Goal: Transaction & Acquisition: Purchase product/service

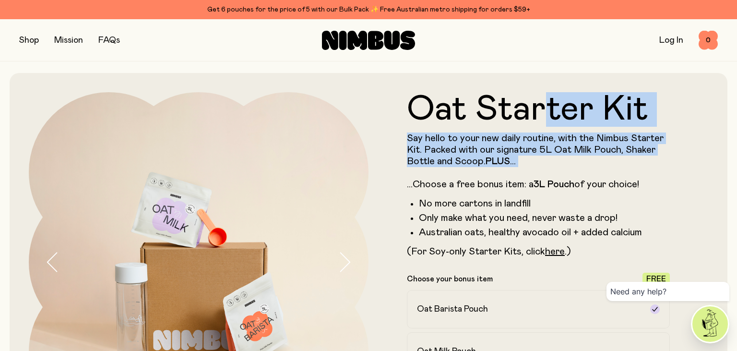
drag, startPoint x: 540, startPoint y: 87, endPoint x: 560, endPoint y: 177, distance: 91.5
click at [560, 177] on div "Oat Starter Kit Say hello to your new daily routine, with the Nimbus Starter Ki…" at bounding box center [538, 174] width 263 height 165
click at [560, 177] on p "Say hello to your new daily routine, with the Nimbus Starter Kit. Packed with o…" at bounding box center [538, 161] width 263 height 58
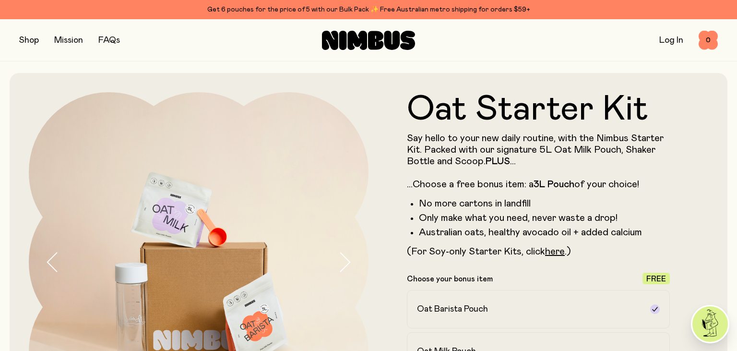
click at [30, 42] on button "button" at bounding box center [29, 40] width 20 height 13
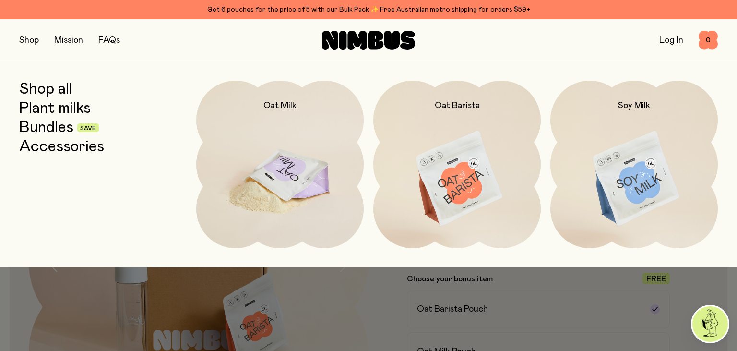
click at [275, 169] on img at bounding box center [279, 179] width 167 height 197
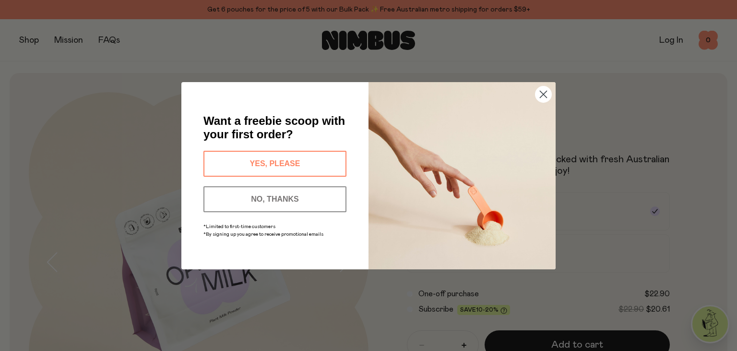
click at [545, 95] on circle "Close dialog" at bounding box center [544, 94] width 16 height 16
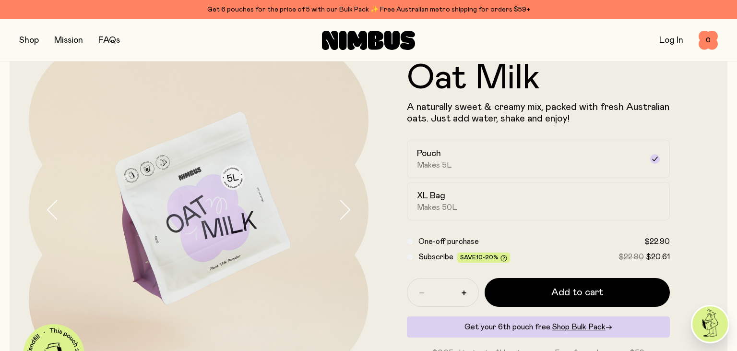
scroll to position [49, 0]
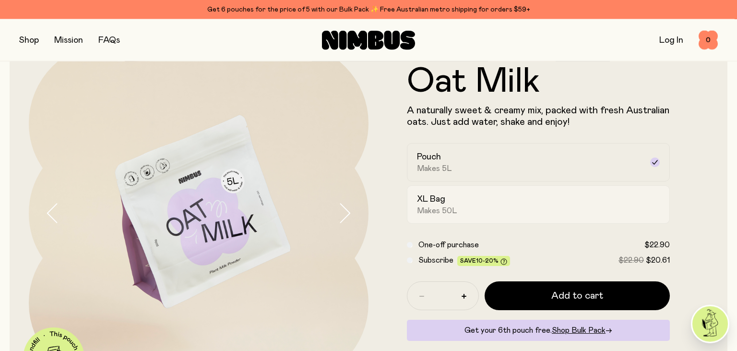
click at [506, 195] on div "XL Bag Makes 50L" at bounding box center [530, 204] width 226 height 22
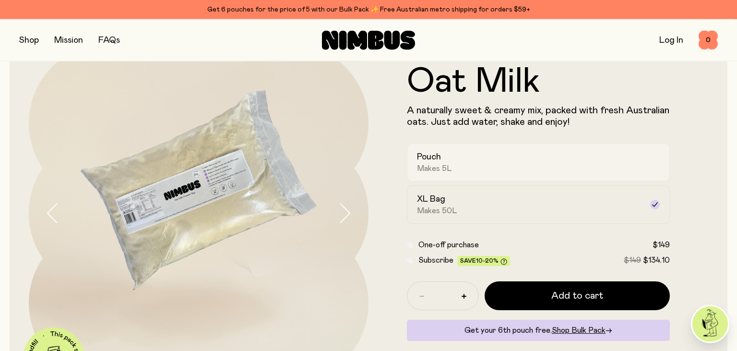
click at [512, 156] on div "Pouch Makes 5L" at bounding box center [530, 162] width 226 height 22
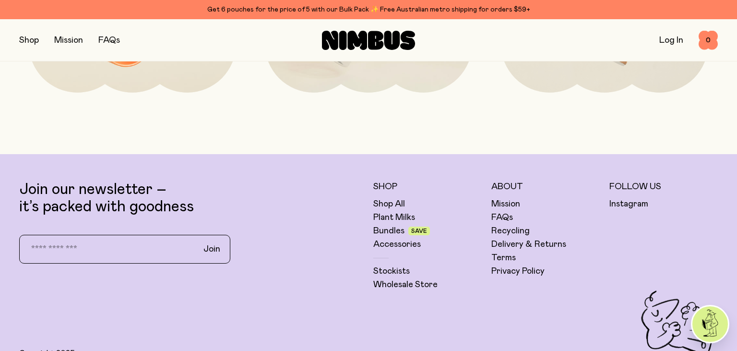
scroll to position [2376, 0]
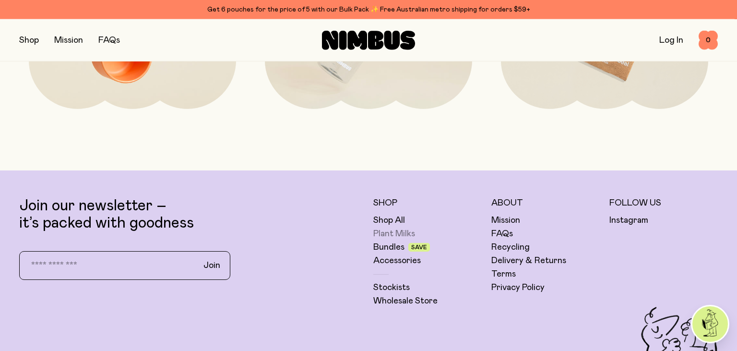
click at [398, 231] on link "Plant Milks" at bounding box center [394, 234] width 42 height 12
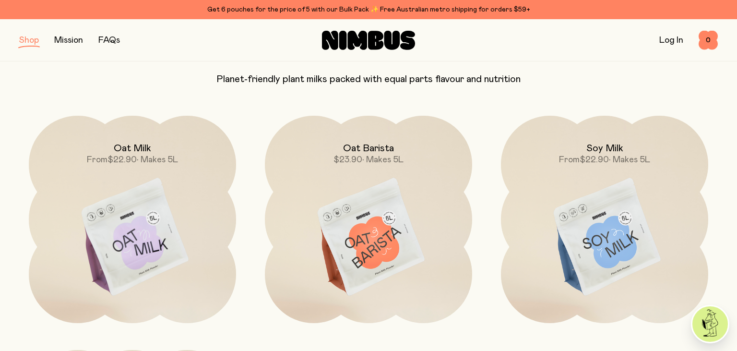
scroll to position [89, 0]
click at [112, 43] on link "FAQs" at bounding box center [109, 40] width 22 height 9
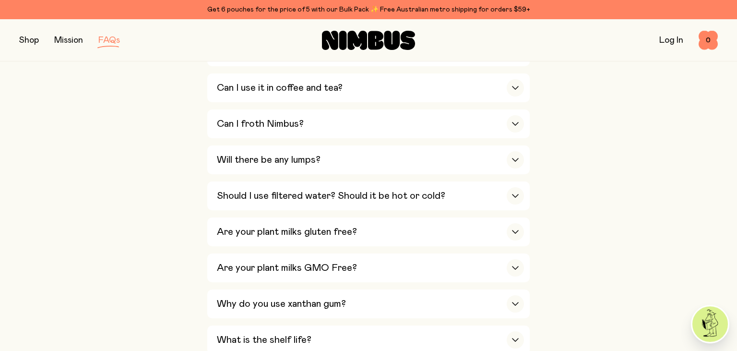
scroll to position [434, 0]
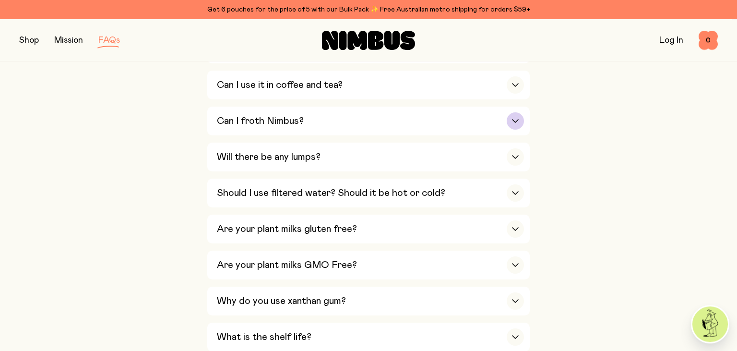
click at [515, 120] on div "button" at bounding box center [515, 120] width 17 height 17
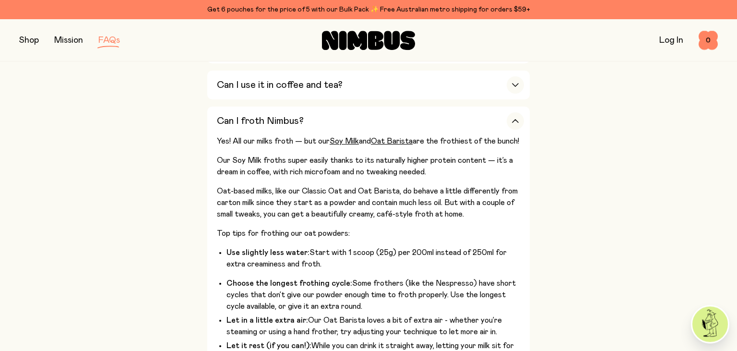
drag, startPoint x: 516, startPoint y: 116, endPoint x: 546, endPoint y: 155, distance: 49.6
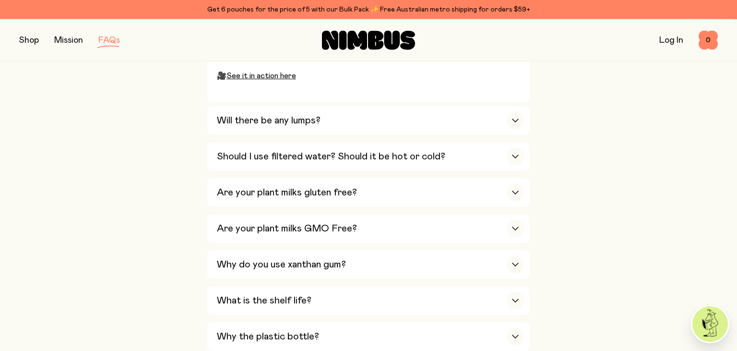
scroll to position [726, 0]
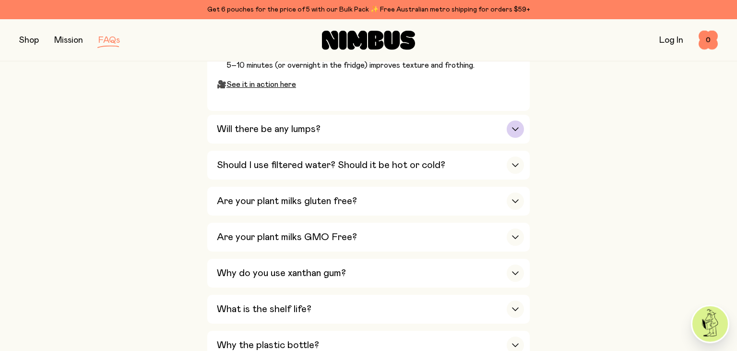
click at [515, 133] on div "button" at bounding box center [515, 128] width 17 height 17
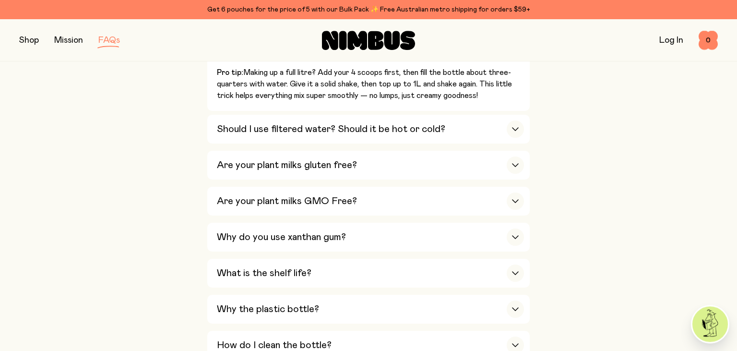
scroll to position [633, 0]
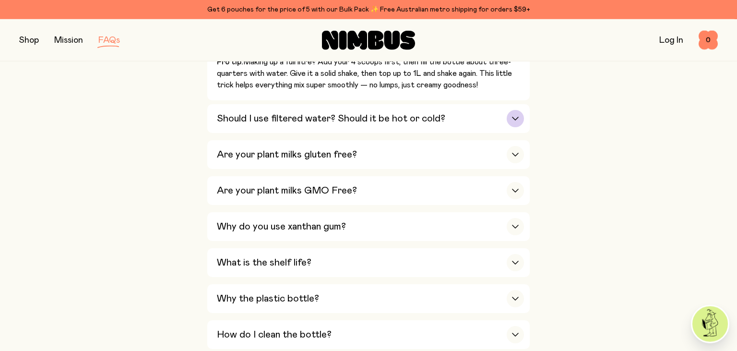
click at [517, 118] on div "button" at bounding box center [515, 118] width 17 height 17
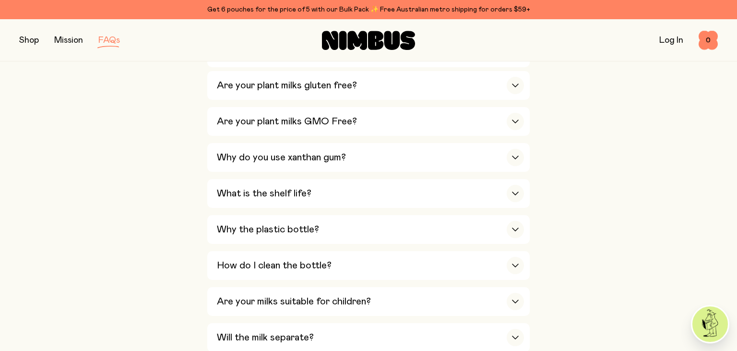
scroll to position [609, 0]
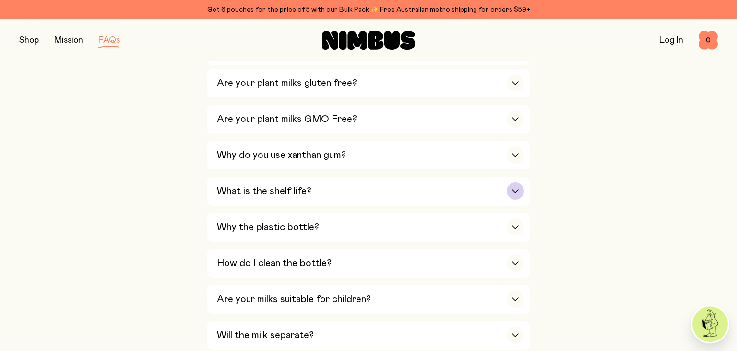
click at [513, 189] on div "button" at bounding box center [515, 190] width 17 height 17
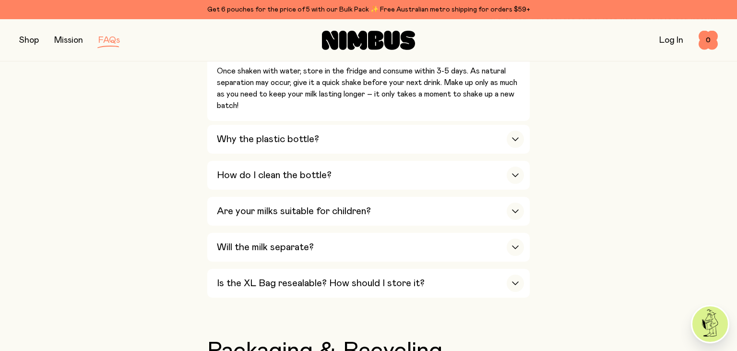
scroll to position [788, 0]
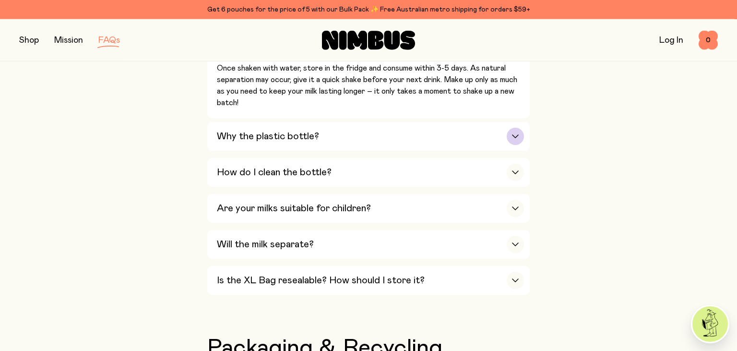
click at [515, 134] on icon "button" at bounding box center [516, 136] width 8 height 4
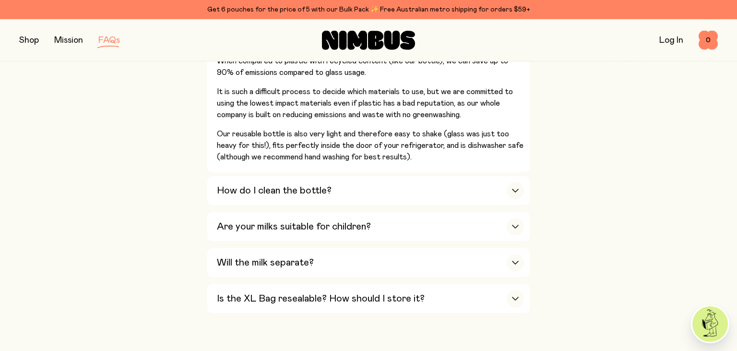
scroll to position [913, 0]
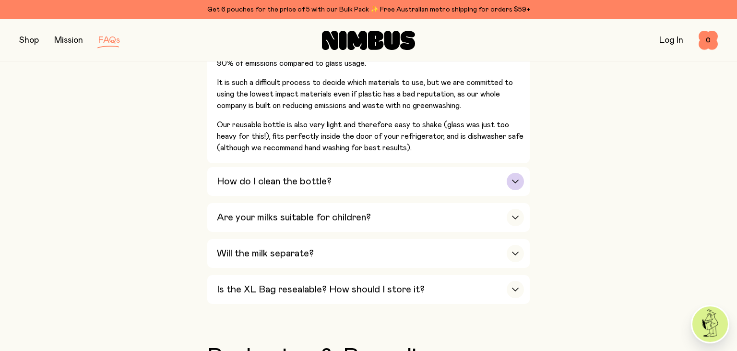
click at [516, 179] on icon "button" at bounding box center [516, 181] width 8 height 4
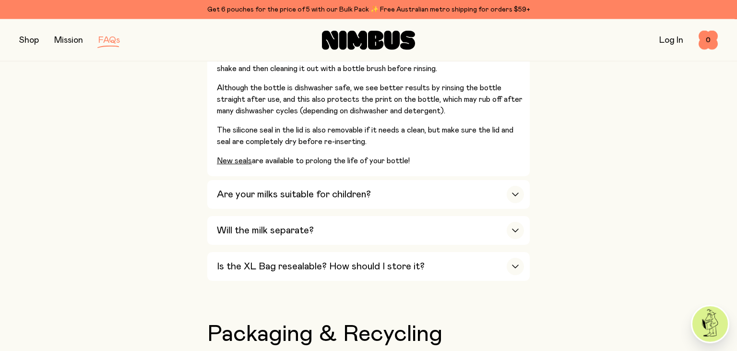
scroll to position [859, 0]
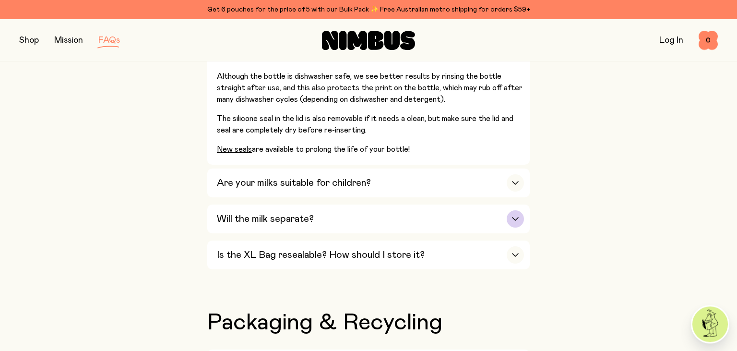
click at [515, 221] on div "Will the milk separate?" at bounding box center [370, 218] width 307 height 29
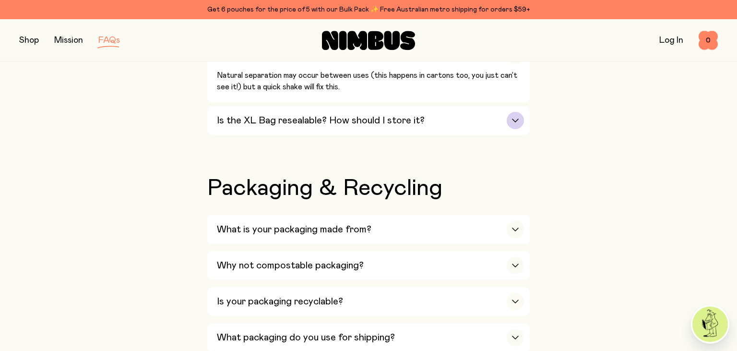
click at [515, 115] on div "button" at bounding box center [515, 120] width 17 height 17
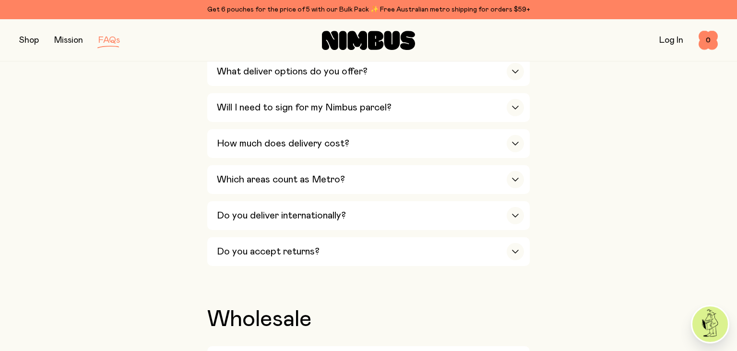
scroll to position [1557, 0]
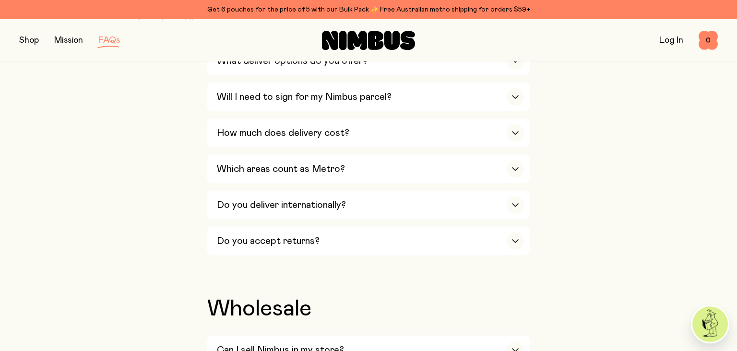
drag, startPoint x: 736, startPoint y: 143, endPoint x: 737, endPoint y: 241, distance: 98.4
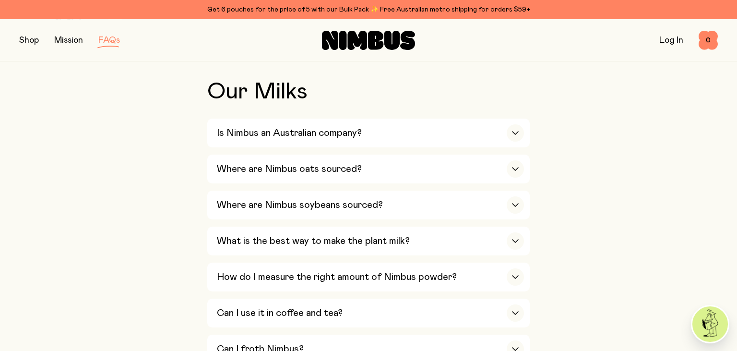
scroll to position [0, 0]
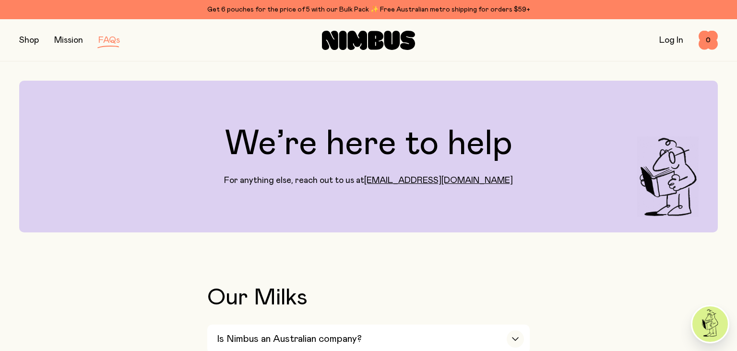
click at [33, 42] on button "button" at bounding box center [29, 40] width 20 height 13
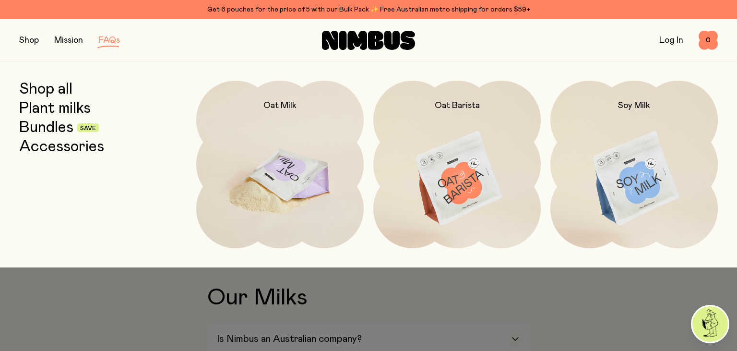
click at [293, 160] on img at bounding box center [279, 179] width 167 height 197
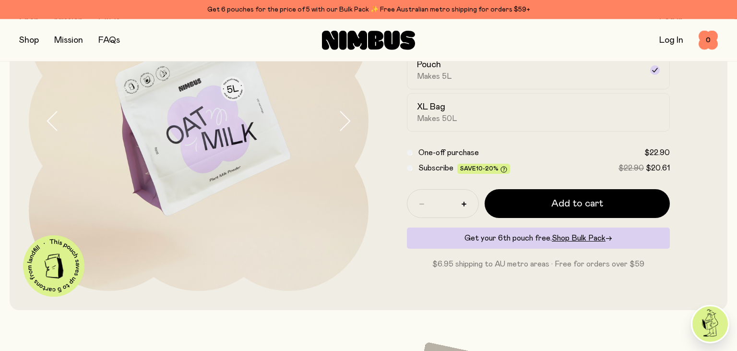
scroll to position [148, 0]
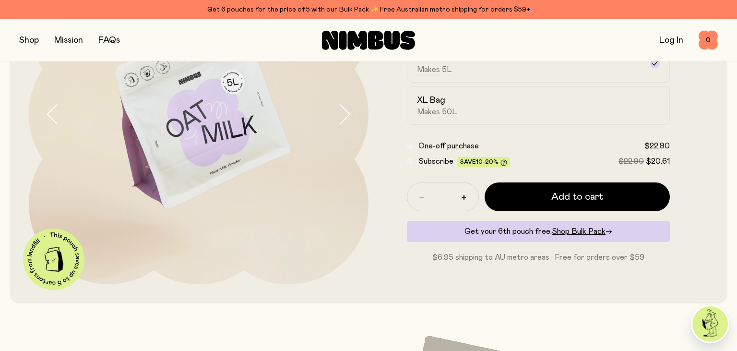
click at [341, 113] on icon "button" at bounding box center [344, 114] width 13 height 20
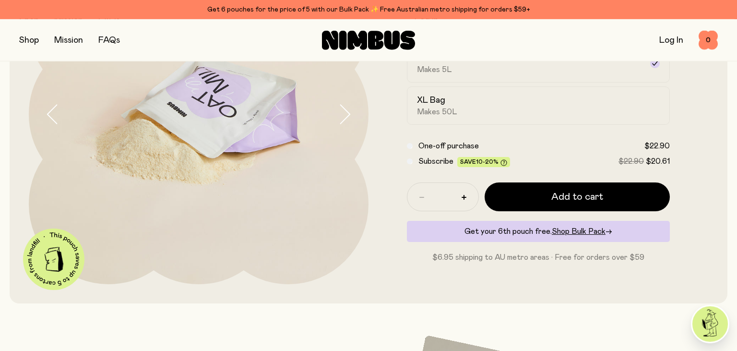
click at [341, 113] on icon "button" at bounding box center [344, 114] width 13 height 20
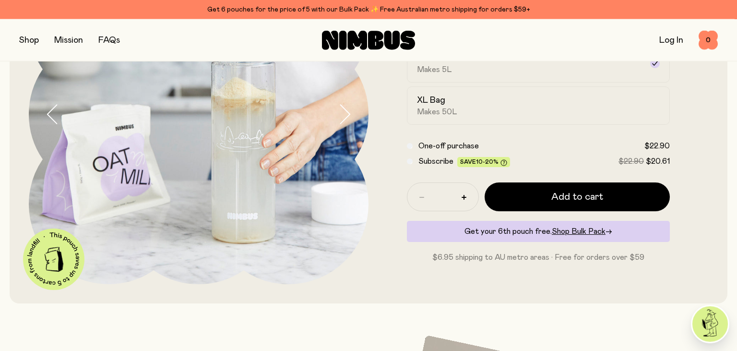
click at [341, 113] on icon "button" at bounding box center [344, 114] width 13 height 20
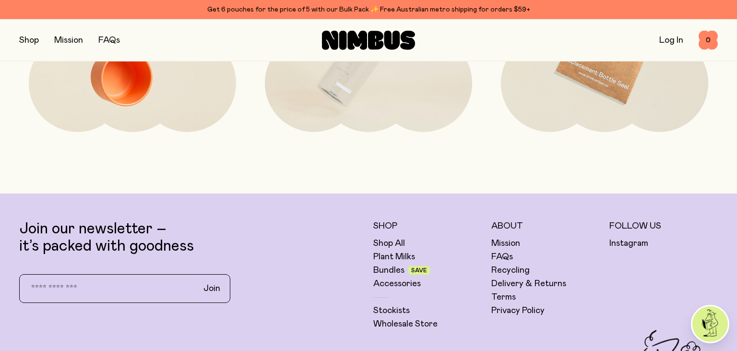
scroll to position [0, 0]
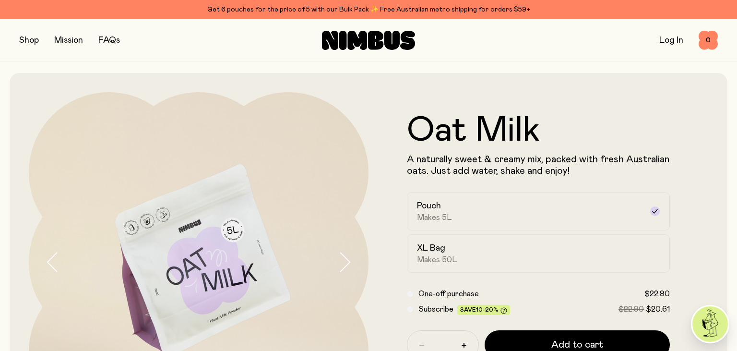
click at [31, 41] on button "button" at bounding box center [29, 40] width 20 height 13
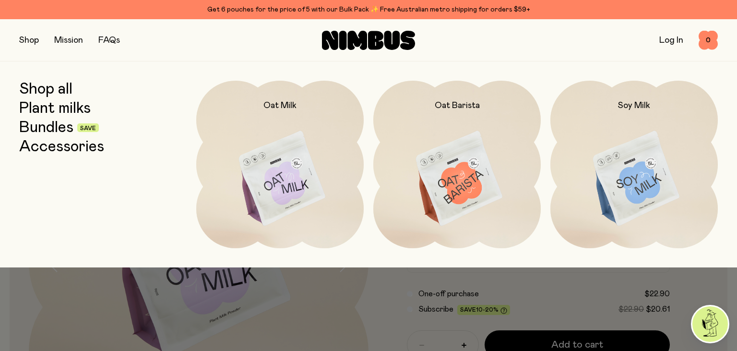
click at [51, 130] on link "Bundles" at bounding box center [46, 127] width 54 height 17
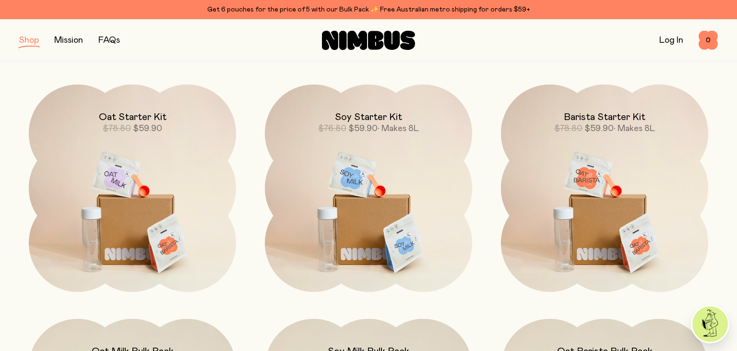
scroll to position [117, 0]
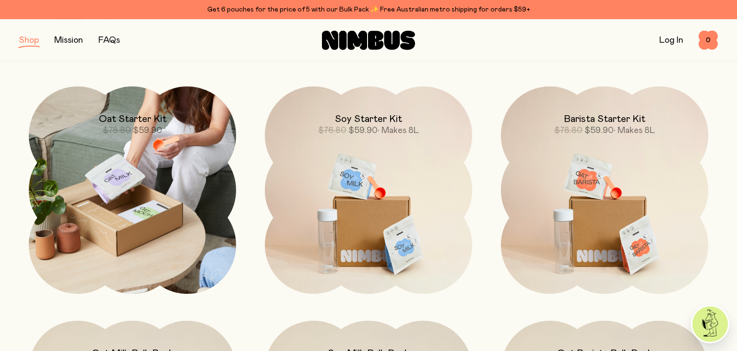
click at [139, 165] on img at bounding box center [132, 189] width 207 height 207
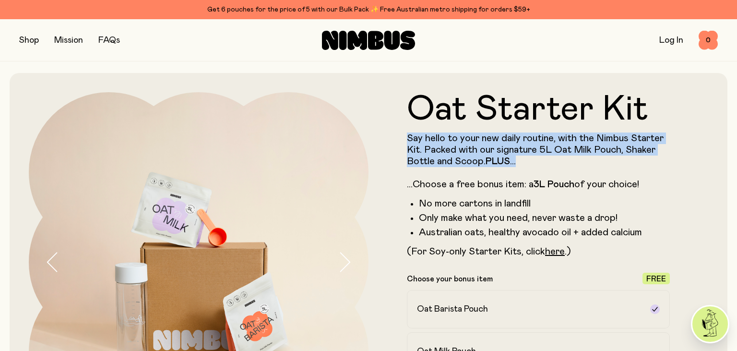
drag, startPoint x: 527, startPoint y: 166, endPoint x: 404, endPoint y: 143, distance: 125.8
click at [404, 143] on form "Oat Starter Kit Say hello to your new daily routine, with the Nimbus Starter Ki…" at bounding box center [539, 301] width 340 height 418
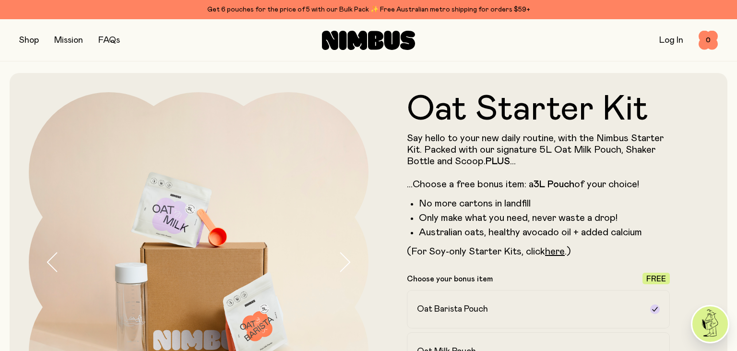
click at [404, 143] on form "Oat Starter Kit Say hello to your new daily routine, with the Nimbus Starter Ki…" at bounding box center [539, 301] width 340 height 418
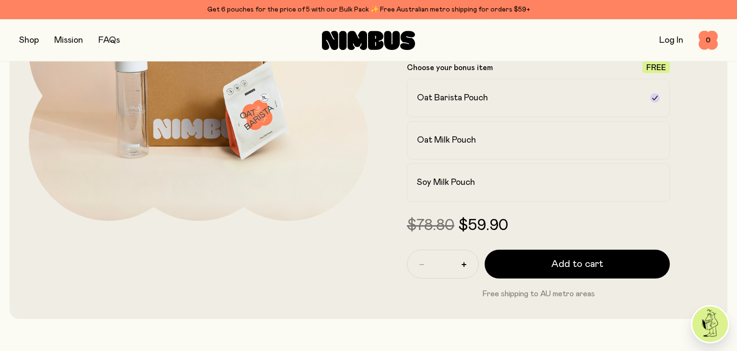
scroll to position [207, 0]
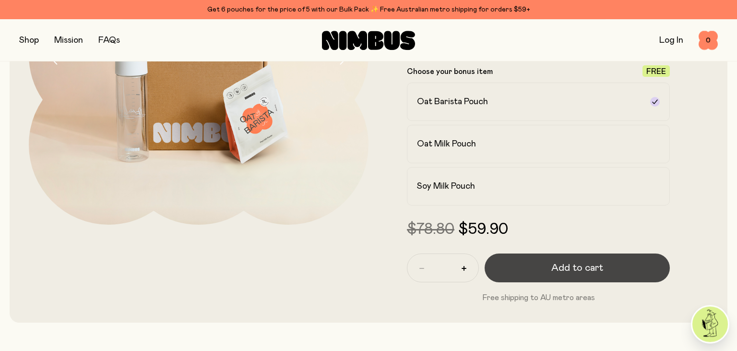
click at [573, 265] on span "Add to cart" at bounding box center [577, 267] width 52 height 13
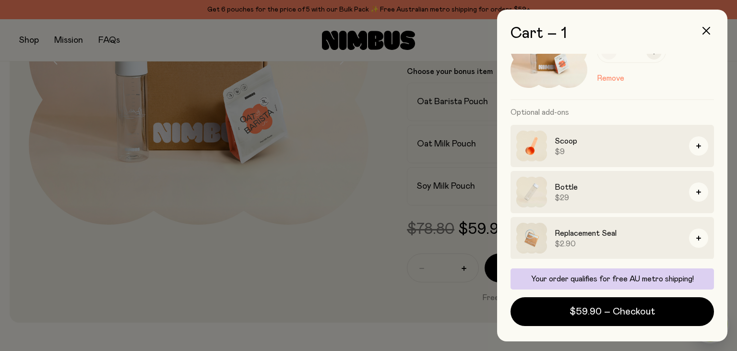
scroll to position [0, 0]
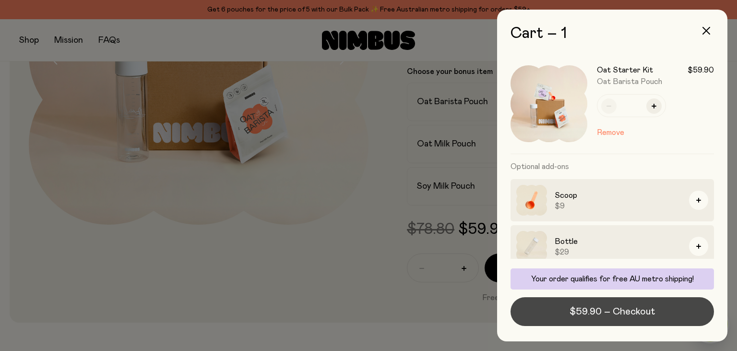
click at [621, 310] on span "$59.90 – Checkout" at bounding box center [612, 311] width 85 height 13
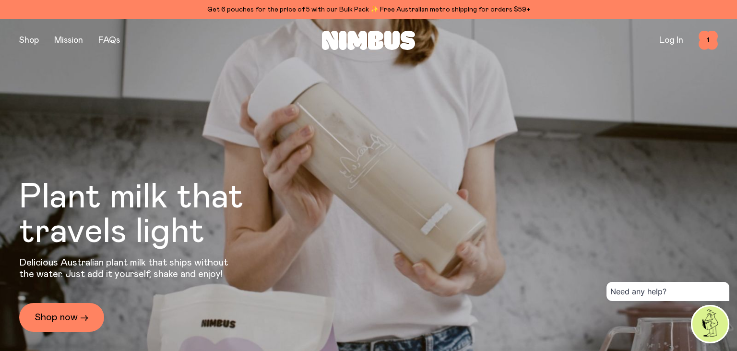
click at [31, 41] on button "button" at bounding box center [29, 40] width 20 height 13
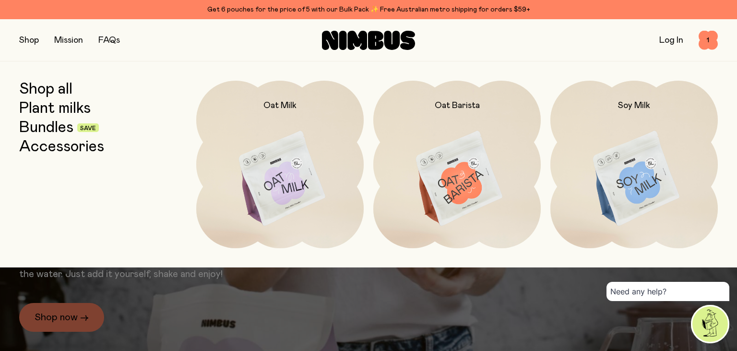
click at [58, 108] on link "Plant milks" at bounding box center [55, 108] width 72 height 17
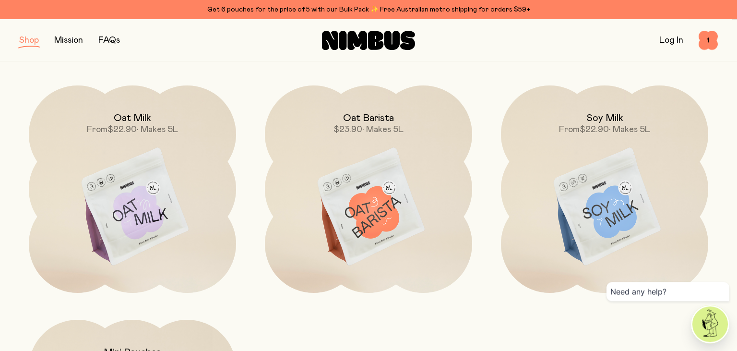
scroll to position [121, 0]
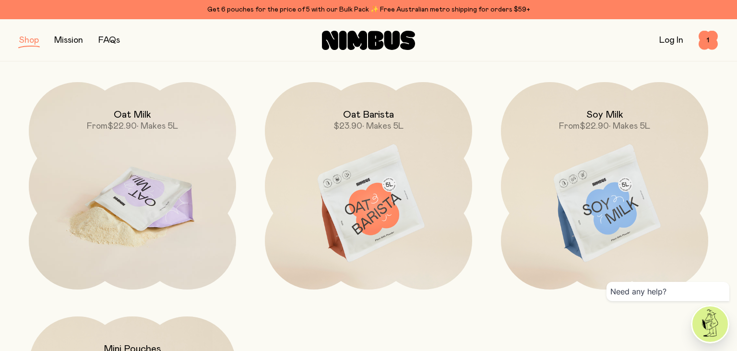
click at [106, 167] on img at bounding box center [132, 204] width 207 height 244
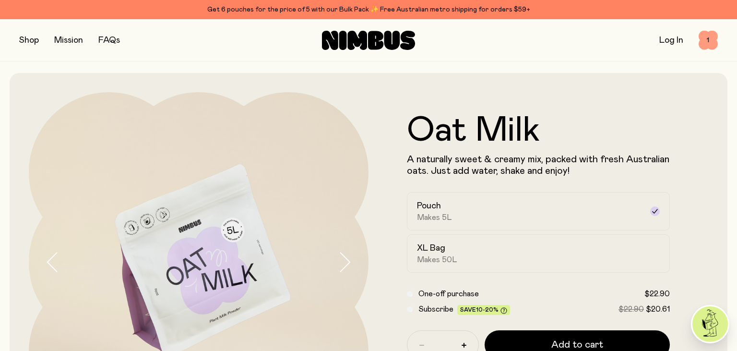
click at [707, 44] on span "1" at bounding box center [708, 40] width 19 height 19
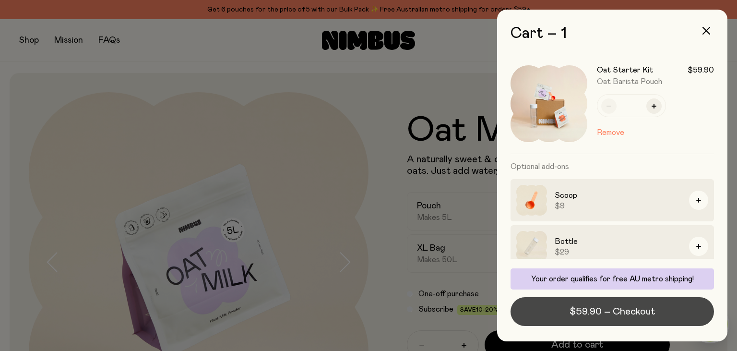
click at [618, 312] on span "$59.90 – Checkout" at bounding box center [612, 311] width 85 height 13
